Goal: Task Accomplishment & Management: Use online tool/utility

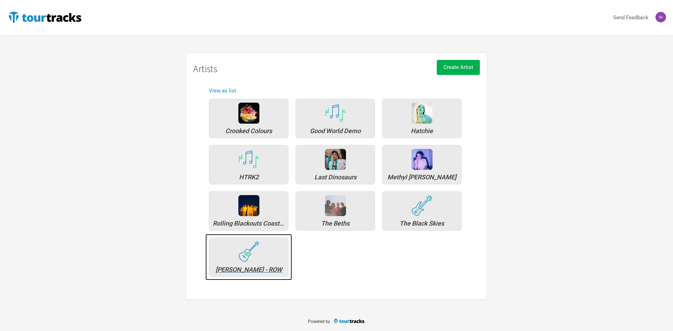
click at [249, 253] on img at bounding box center [248, 252] width 21 height 21
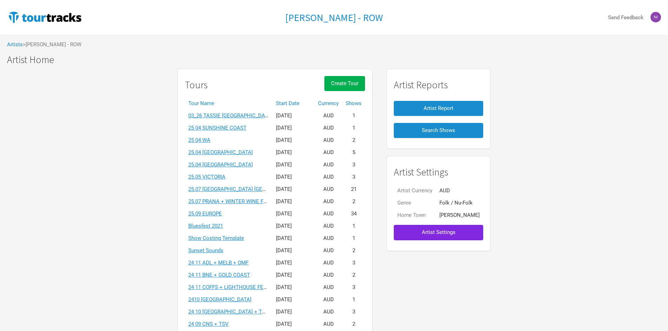
click at [294, 107] on th "Start Date" at bounding box center [293, 103] width 42 height 12
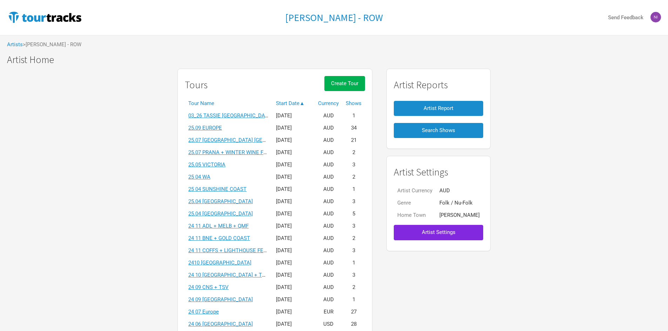
click at [218, 129] on link "25.09 EUROPE" at bounding box center [205, 128] width 34 height 6
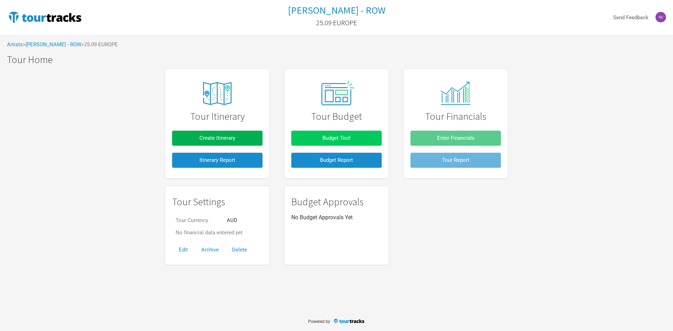
click at [342, 144] on button "Budget Tool" at bounding box center [336, 138] width 90 height 15
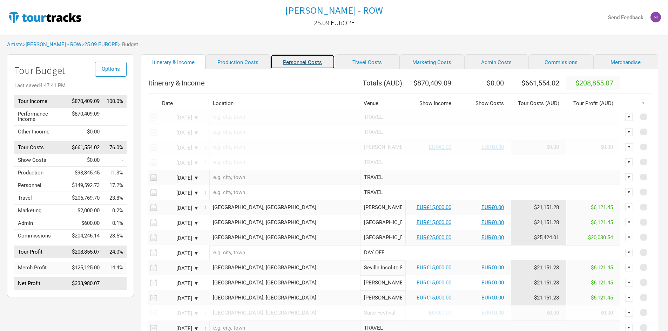
click at [290, 65] on link "Personnel Costs" at bounding box center [302, 61] width 65 height 15
select select "GBP"
select select "EUR"
select select "USD"
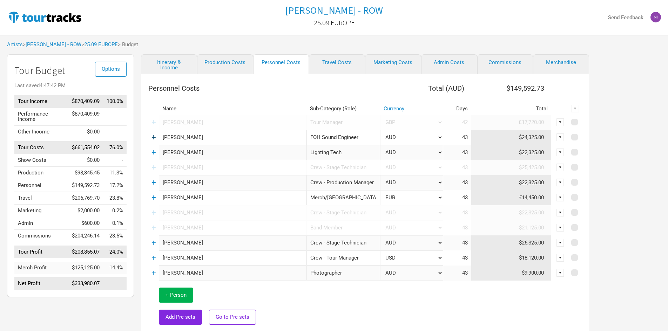
click at [153, 137] on link "+" at bounding box center [153, 137] width 5 height 9
